Goal: Transaction & Acquisition: Book appointment/travel/reservation

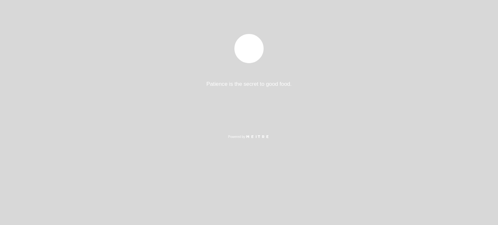
select select "es"
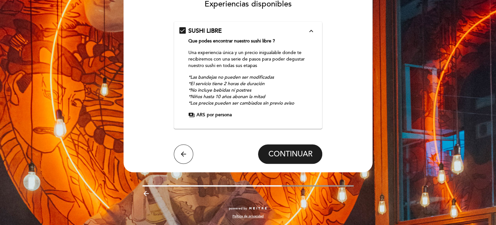
scroll to position [30, 0]
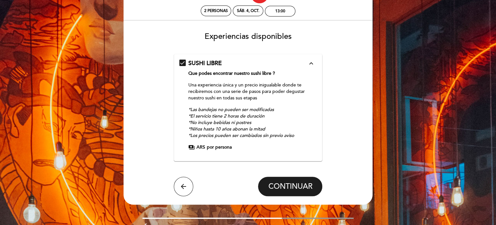
click at [272, 140] on div "SUSHI LIBRE expand_less Que podes encontrar nuestro sushi libre ? Una experienc…" at bounding box center [248, 104] width 138 height 91
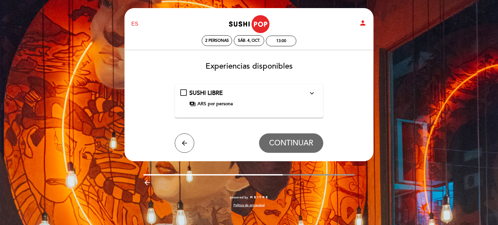
click at [181, 92] on div "SUSHI LIBRE expand_more Que podes encontrar nuestro sushi libre ? Una experienc…" at bounding box center [249, 98] width 138 height 18
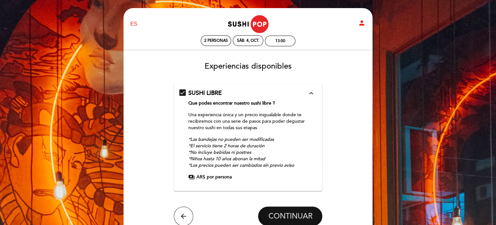
click at [297, 219] on span "CONTINUAR" at bounding box center [290, 216] width 44 height 9
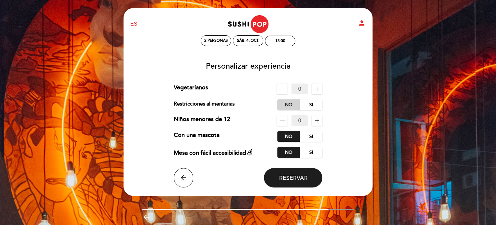
click at [287, 104] on label "No" at bounding box center [288, 104] width 23 height 11
click at [292, 179] on span "Reservar" at bounding box center [293, 178] width 29 height 7
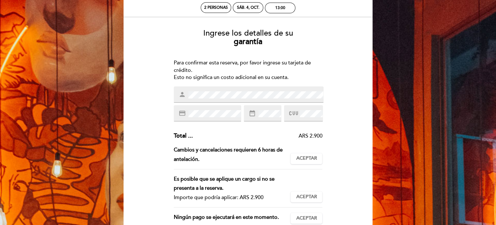
scroll to position [32, 0]
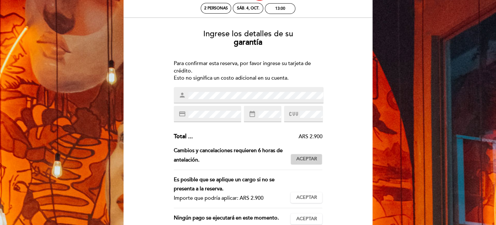
click at [309, 161] on span "Aceptar" at bounding box center [306, 159] width 21 height 7
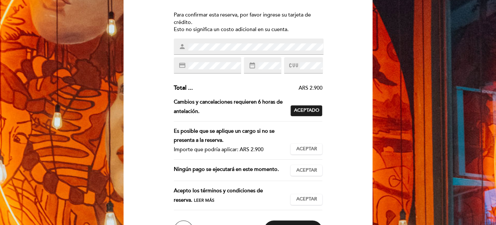
scroll to position [97, 0]
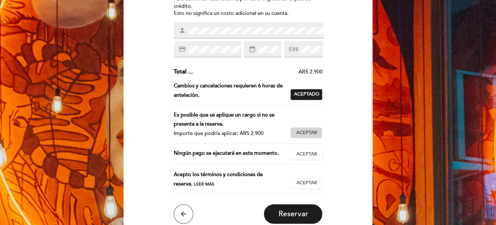
click at [308, 134] on span "Aceptar" at bounding box center [306, 133] width 21 height 7
click at [310, 155] on span "Aceptar" at bounding box center [306, 154] width 21 height 7
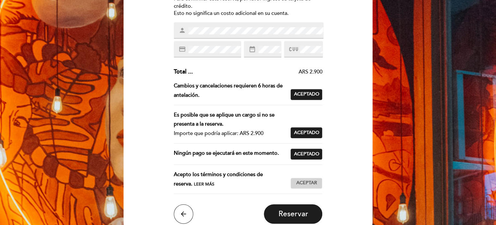
click at [311, 183] on span "Aceptar" at bounding box center [306, 183] width 21 height 7
click at [295, 215] on span "Reservar" at bounding box center [293, 214] width 30 height 9
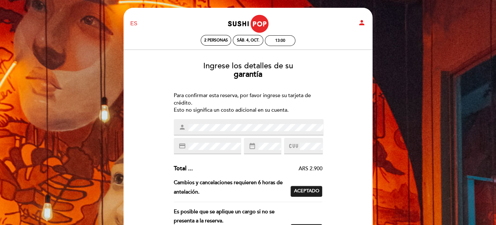
scroll to position [0, 0]
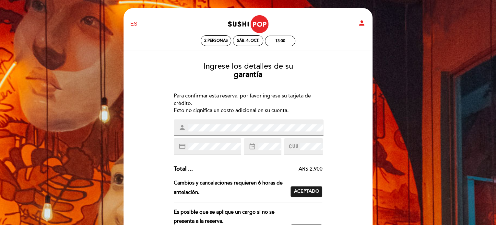
click at [155, 128] on div "Ingrese los detalles de su garantía Para confirmar esta reserva, por favor ingr…" at bounding box center [248, 198] width 240 height 283
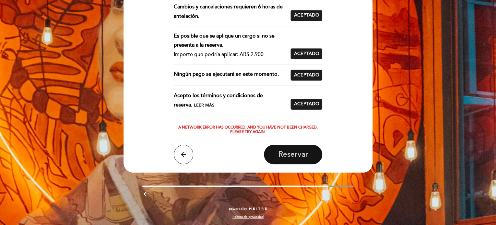
click at [299, 156] on span "Reservar" at bounding box center [293, 154] width 30 height 9
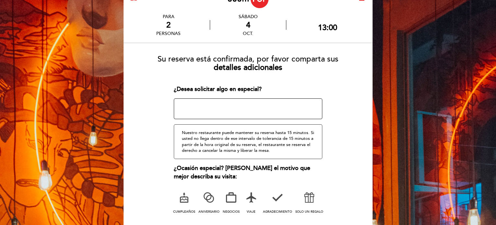
scroll to position [65, 0]
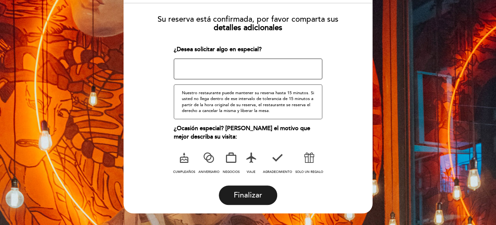
click at [210, 161] on icon at bounding box center [208, 157] width 17 height 17
click at [236, 72] on textarea at bounding box center [248, 69] width 149 height 21
type textarea "e"
click at [250, 192] on span "Finalizar" at bounding box center [248, 195] width 29 height 9
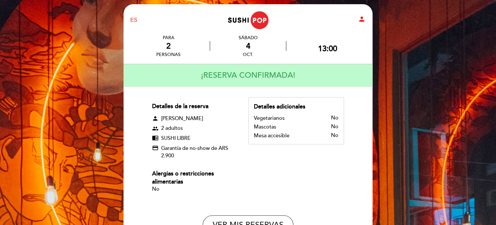
scroll to position [0, 0]
